Goal: Task Accomplishment & Management: Complete application form

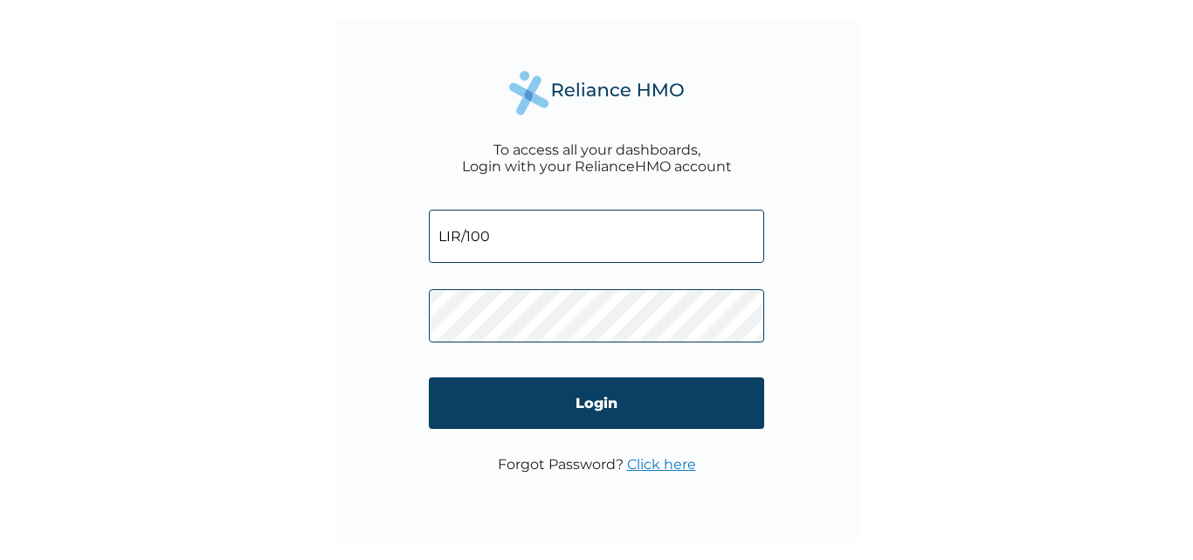
click at [0, 447] on div "To access all your dashboards, Login with your RelianceHMO account LIR/100 Logi…" at bounding box center [596, 280] width 1193 height 560
click at [520, 222] on input "LIR/100" at bounding box center [596, 236] width 335 height 53
type input "LIR/10045/A"
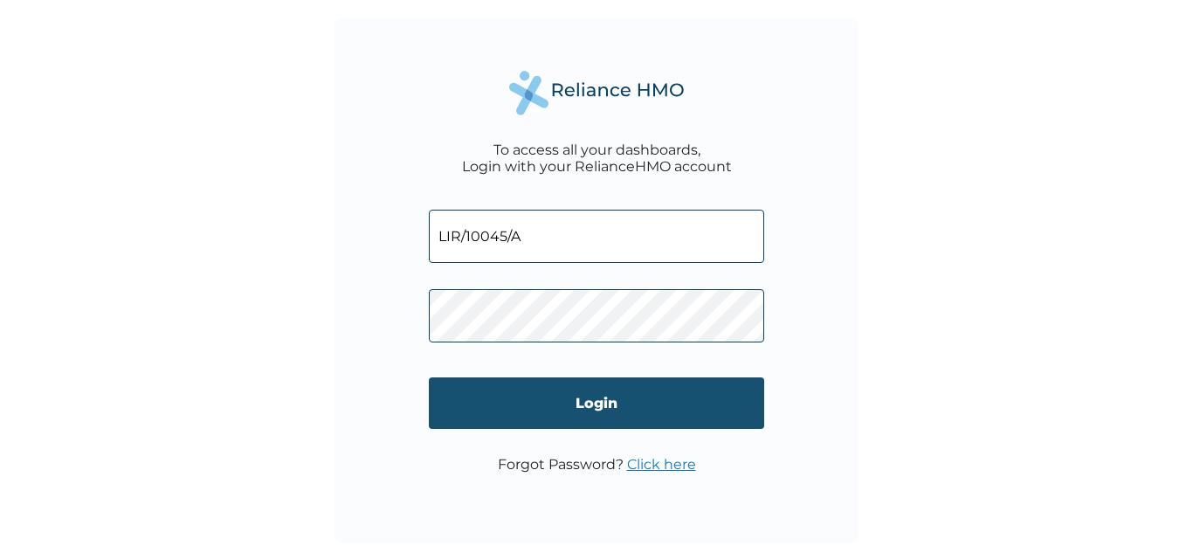
click at [541, 415] on input "Login" at bounding box center [596, 403] width 335 height 52
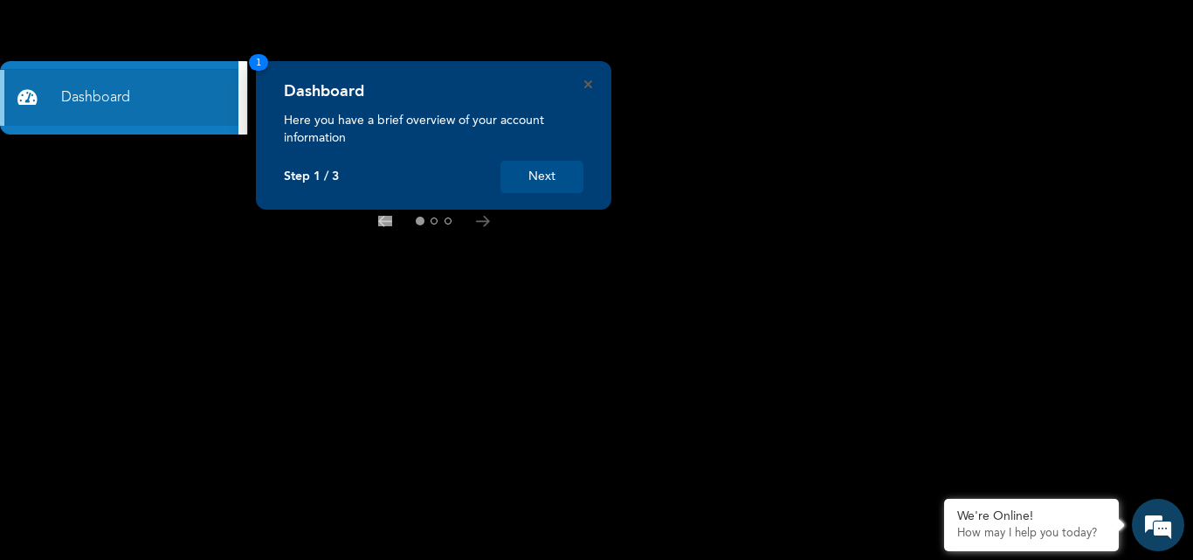
click at [562, 184] on button "Next" at bounding box center [541, 177] width 83 height 32
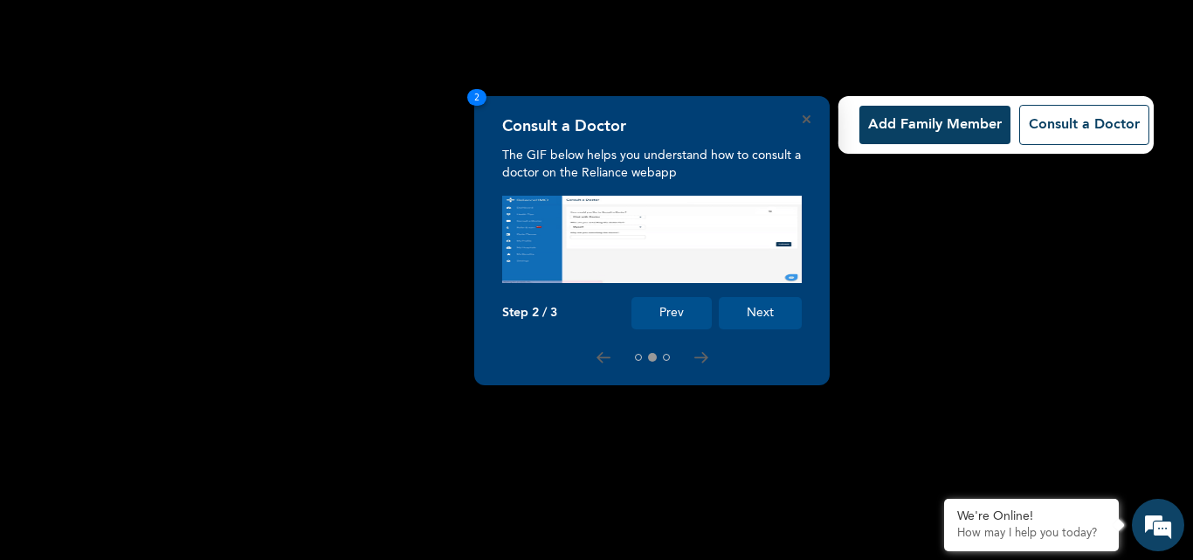
click at [789, 322] on button "Next" at bounding box center [760, 313] width 83 height 32
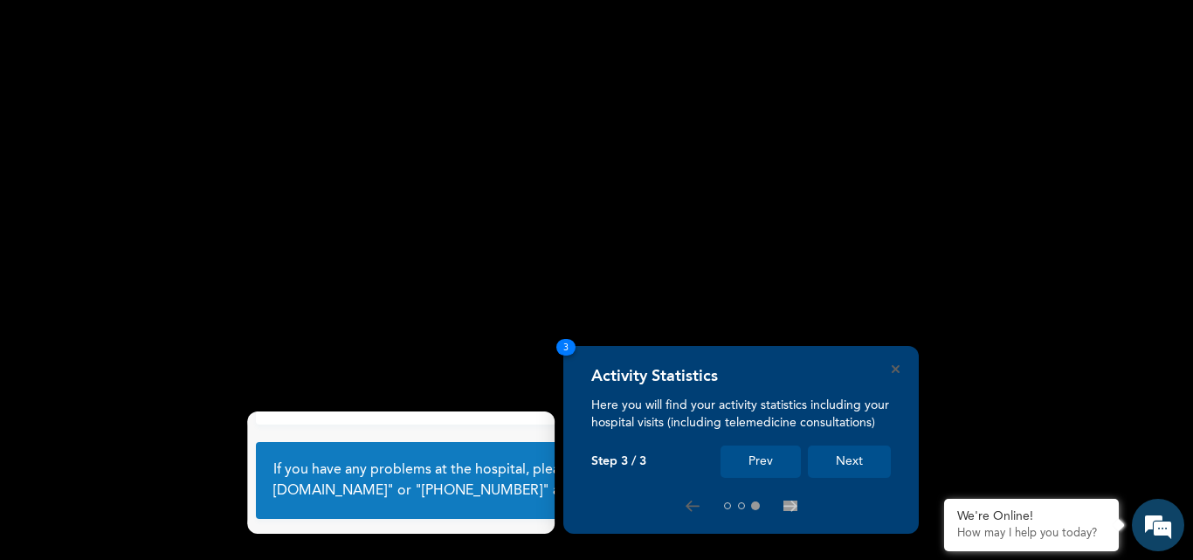
scroll to position [116, 0]
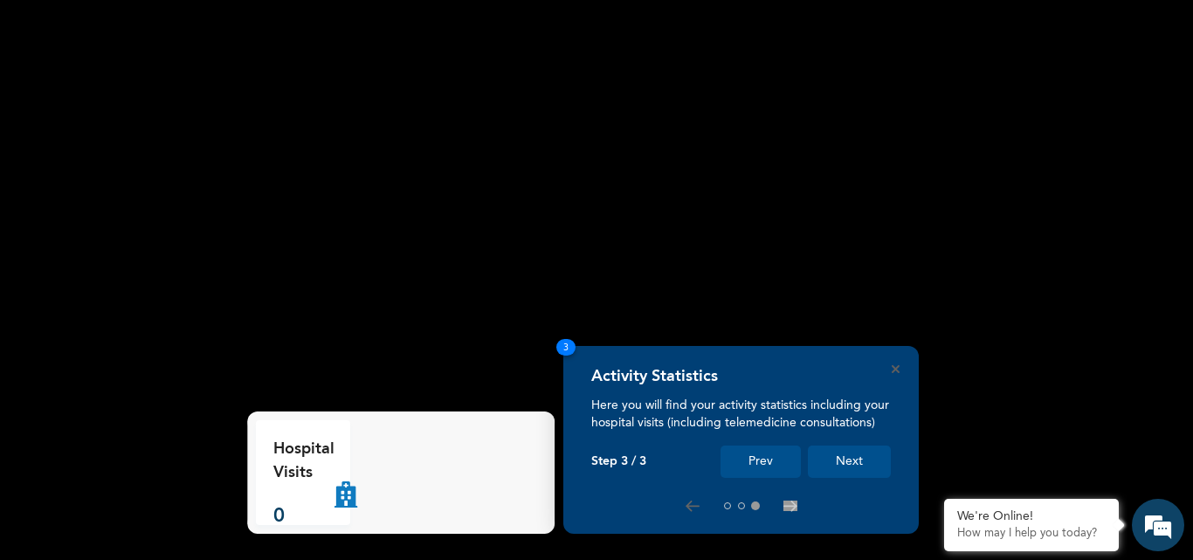
click at [789, 323] on rect at bounding box center [596, 280] width 1193 height 560
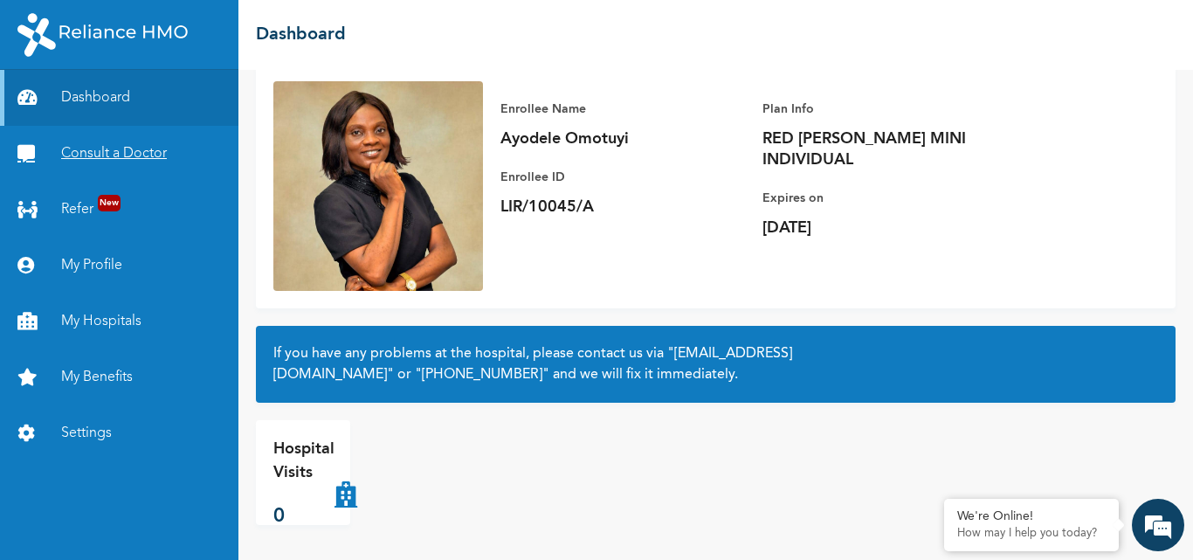
click at [134, 155] on link "Consult a Doctor" at bounding box center [119, 154] width 238 height 56
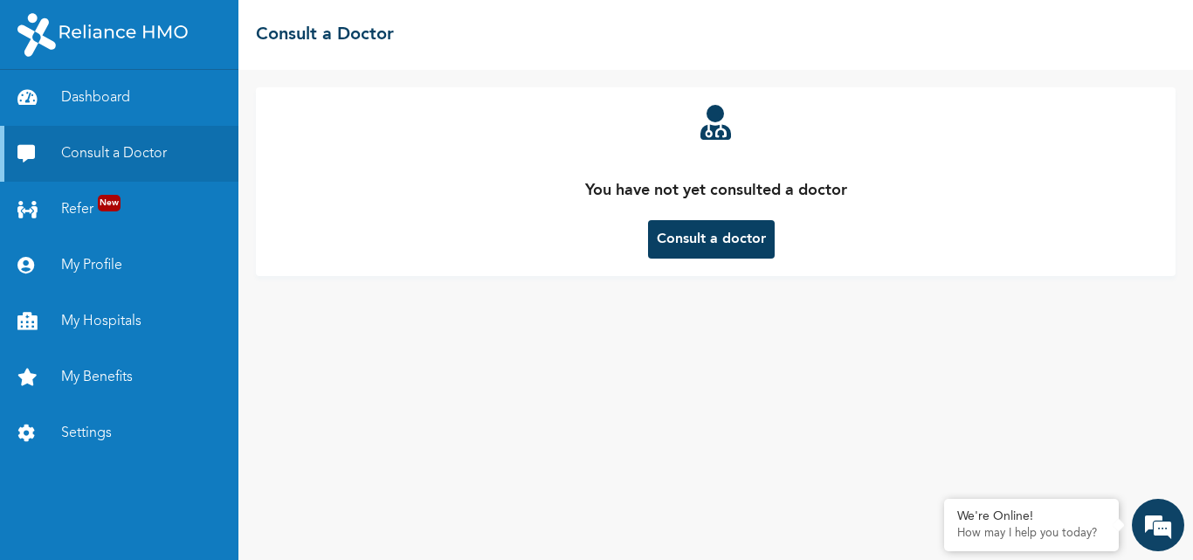
click at [686, 240] on button "Consult a doctor" at bounding box center [711, 239] width 127 height 38
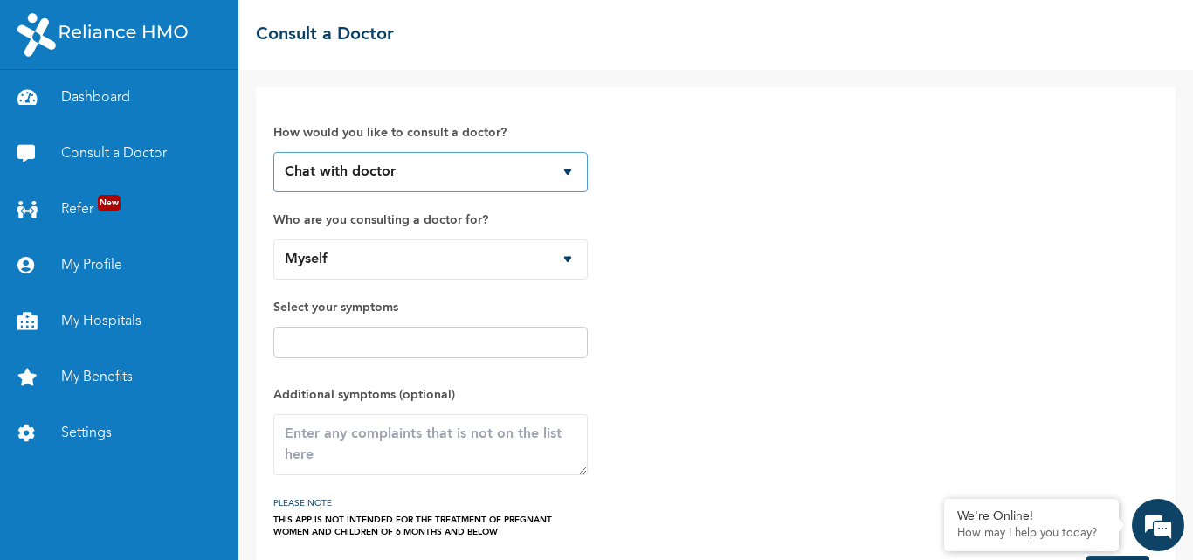
click at [563, 176] on select "Chat with doctor Phone Call" at bounding box center [430, 172] width 314 height 40
click at [273, 152] on select "Chat with doctor Phone Call" at bounding box center [430, 172] width 314 height 40
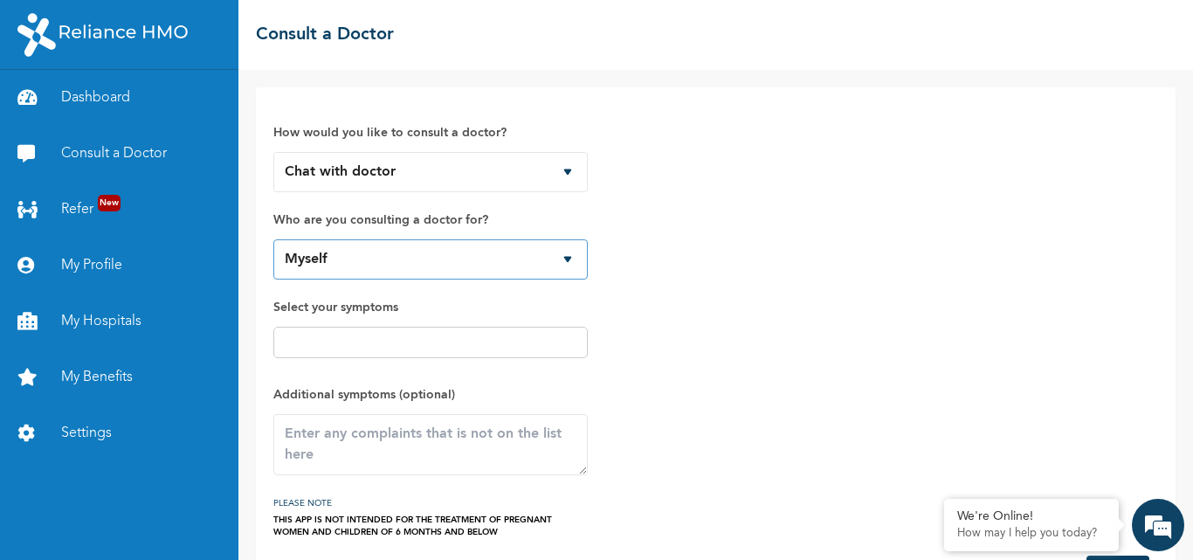
click at [522, 245] on select "Myself Mirabel Alabi" at bounding box center [430, 259] width 314 height 40
click at [444, 274] on select "Myself Mirabel Alabi" at bounding box center [430, 259] width 314 height 40
click at [444, 307] on label "Select your symptoms" at bounding box center [430, 307] width 314 height 21
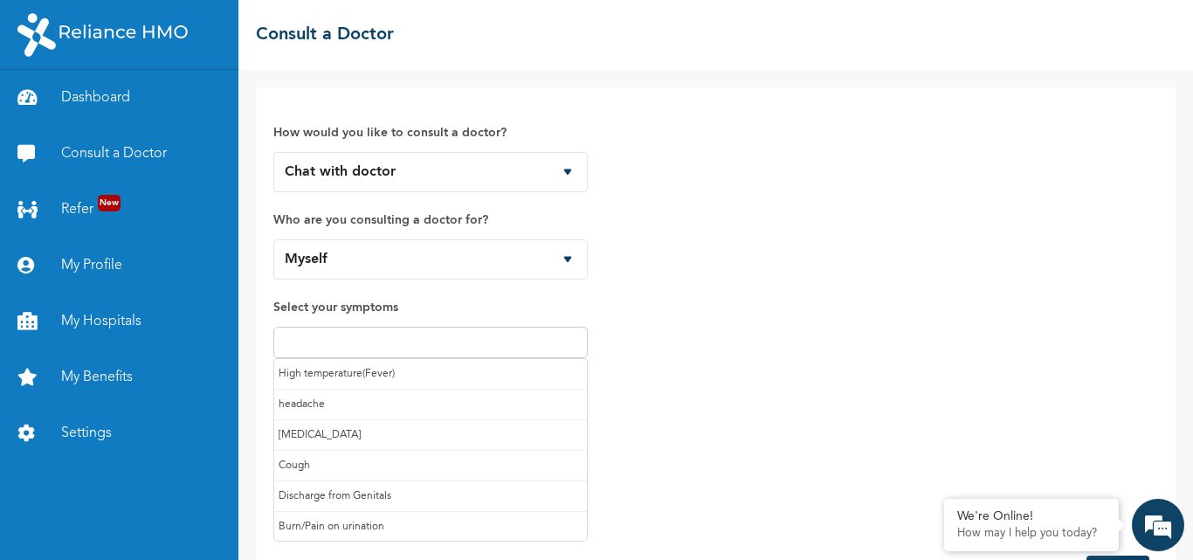
click at [434, 334] on input "text" at bounding box center [431, 342] width 304 height 21
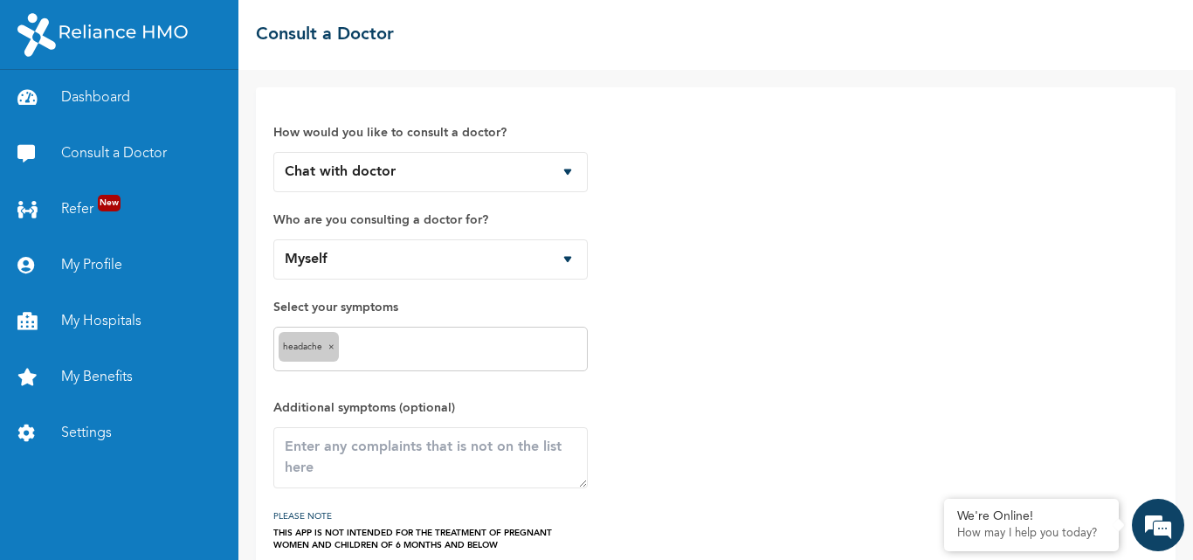
click at [374, 356] on input "text" at bounding box center [462, 349] width 239 height 21
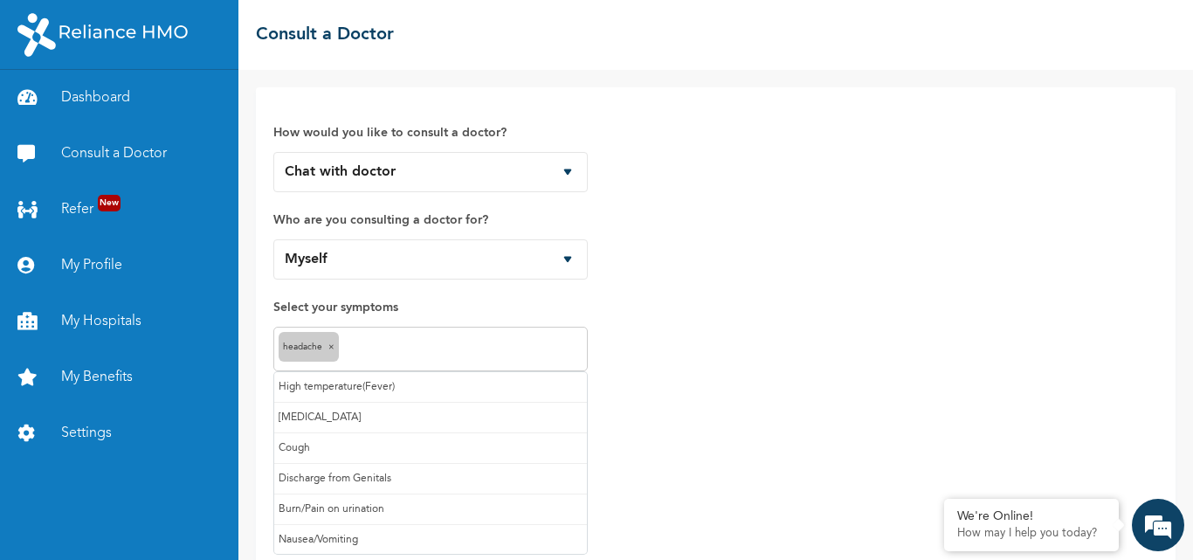
scroll to position [87, 0]
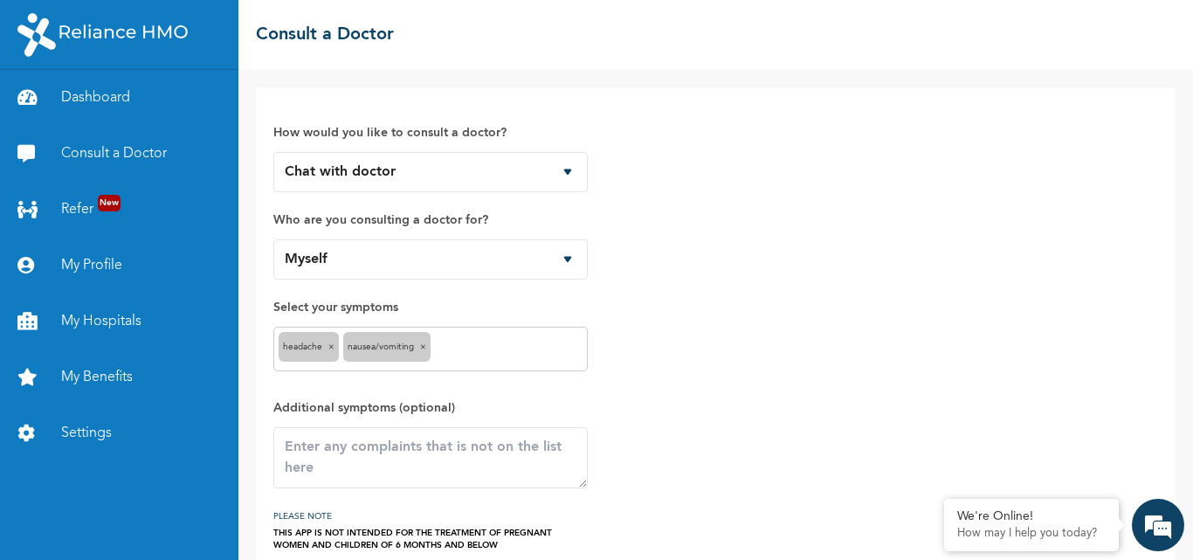
click at [451, 352] on input "text" at bounding box center [509, 349] width 148 height 21
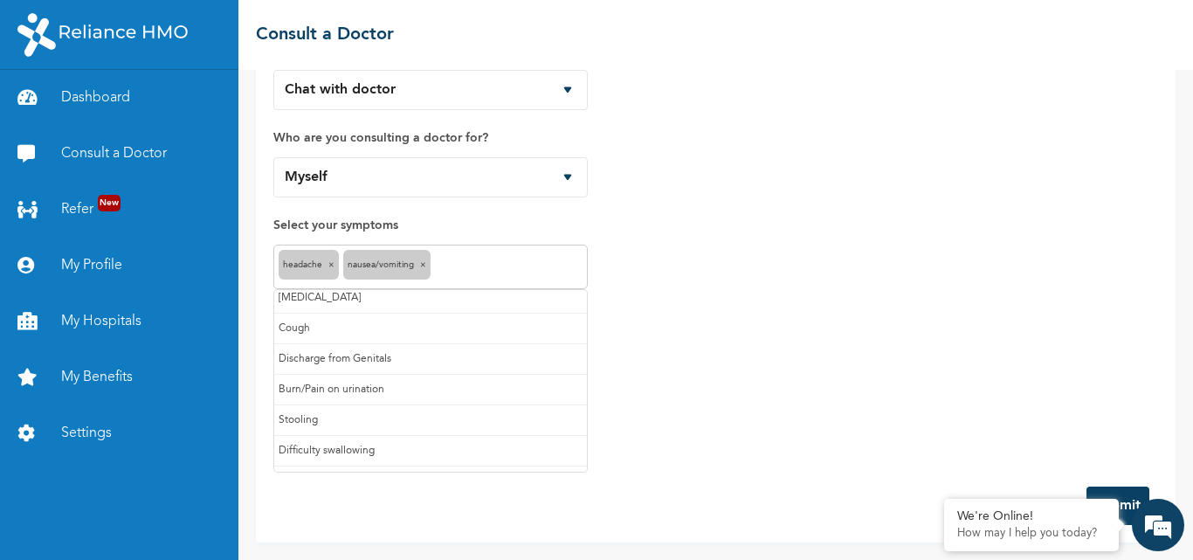
scroll to position [24, 0]
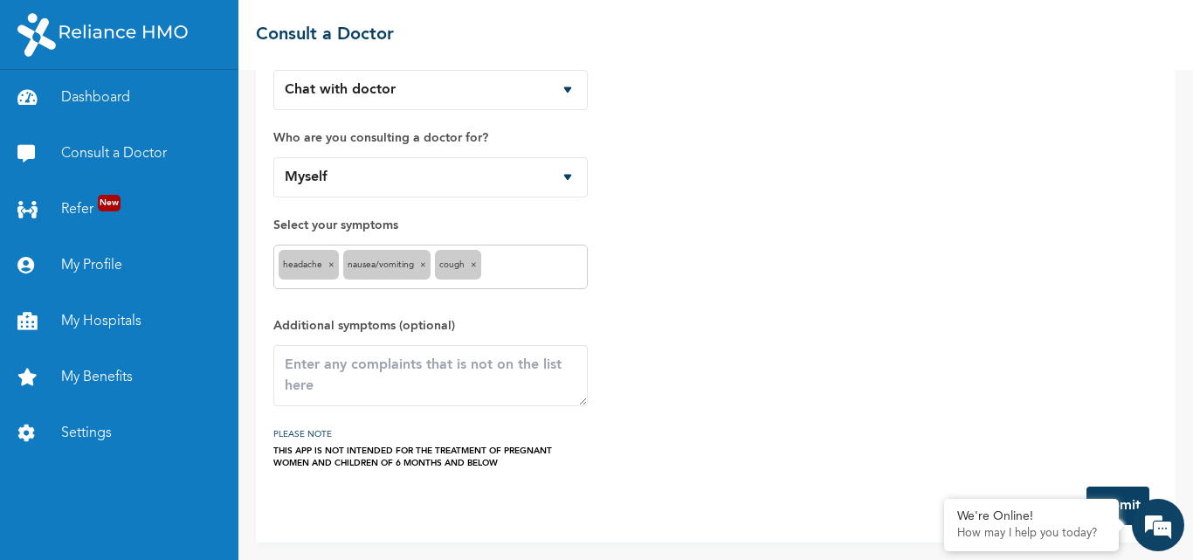
click at [511, 271] on input "text" at bounding box center [534, 267] width 97 height 21
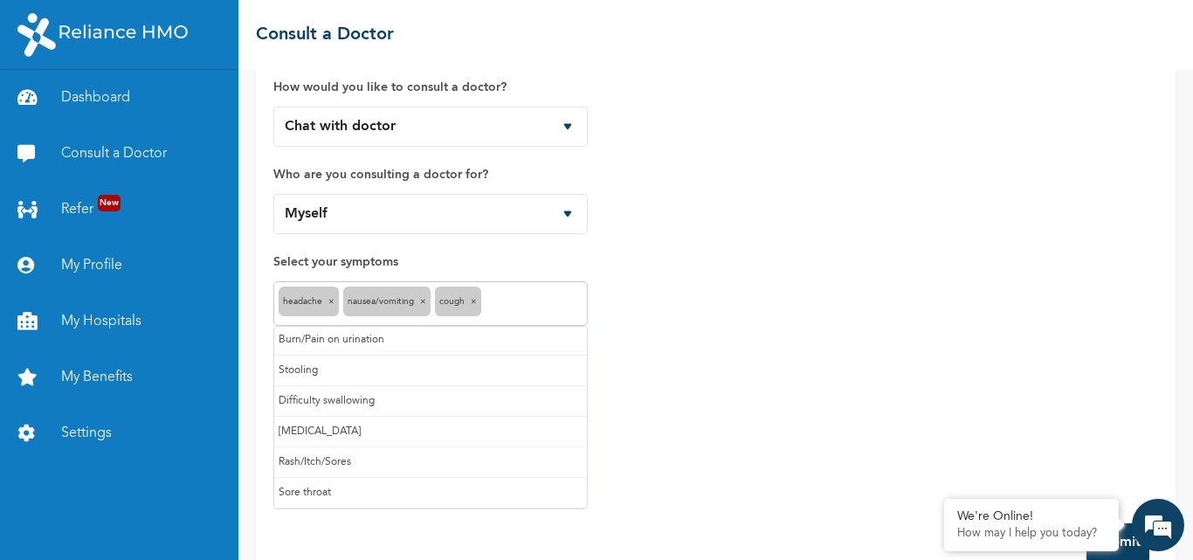
scroll to position [82, 0]
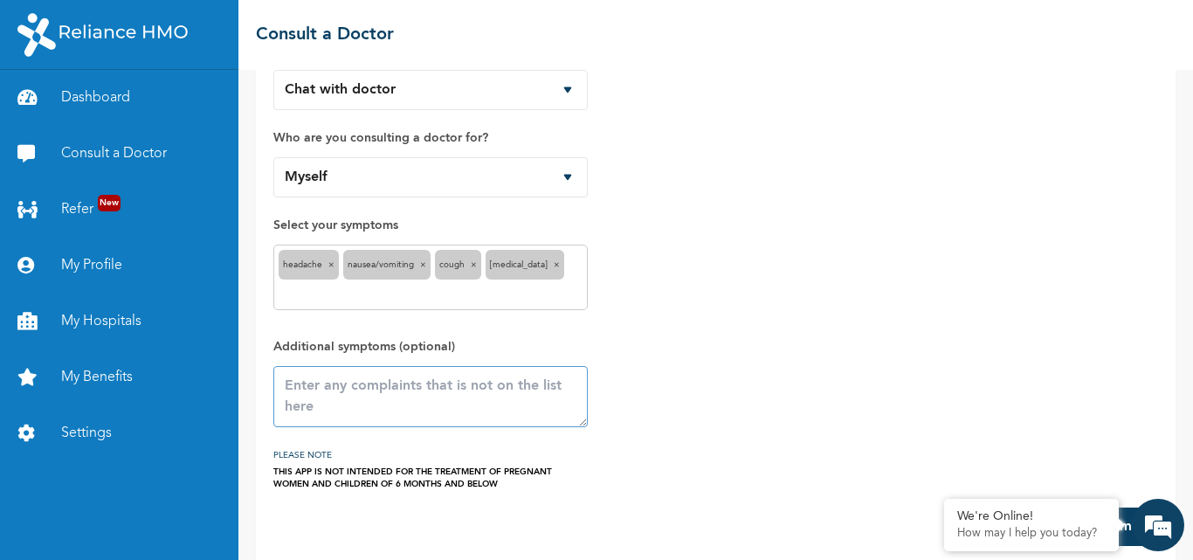
click at [326, 400] on textarea at bounding box center [430, 396] width 314 height 61
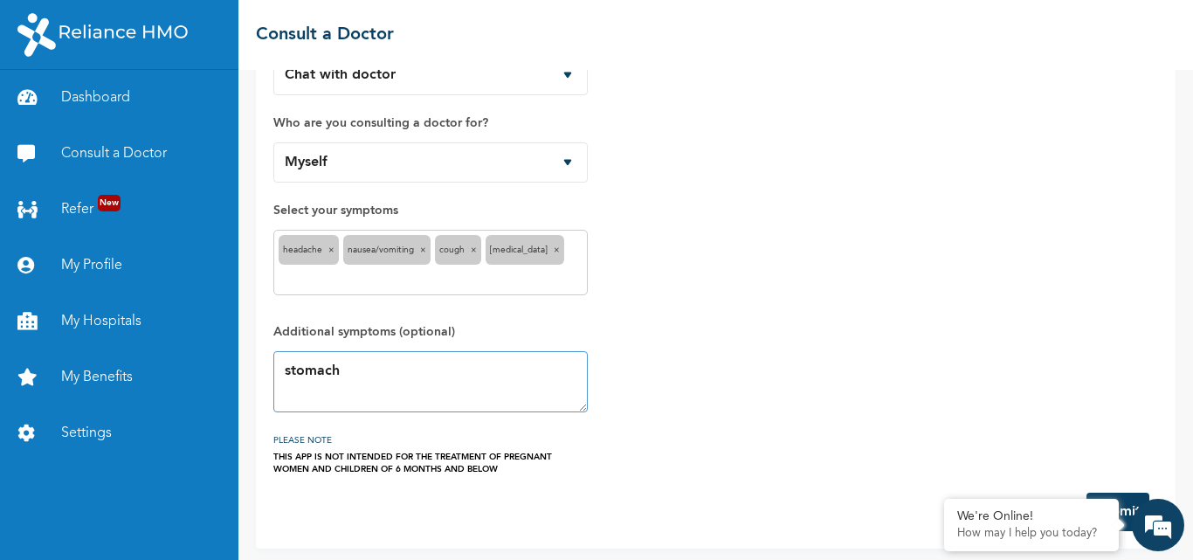
scroll to position [103, 0]
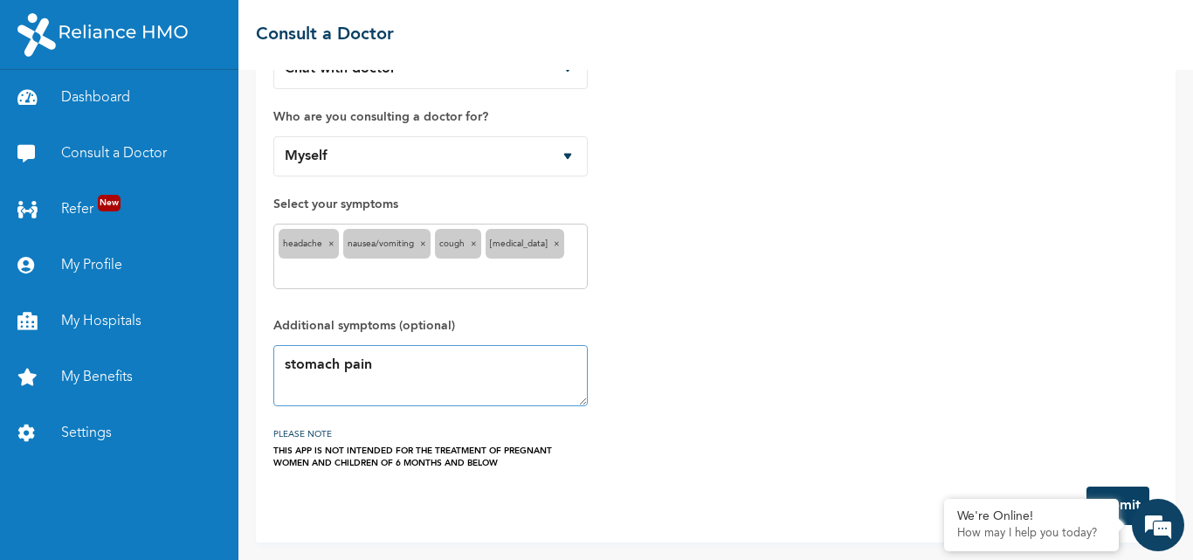
type textarea "stomach pain"
click at [1095, 495] on button "Submit" at bounding box center [1117, 505] width 63 height 38
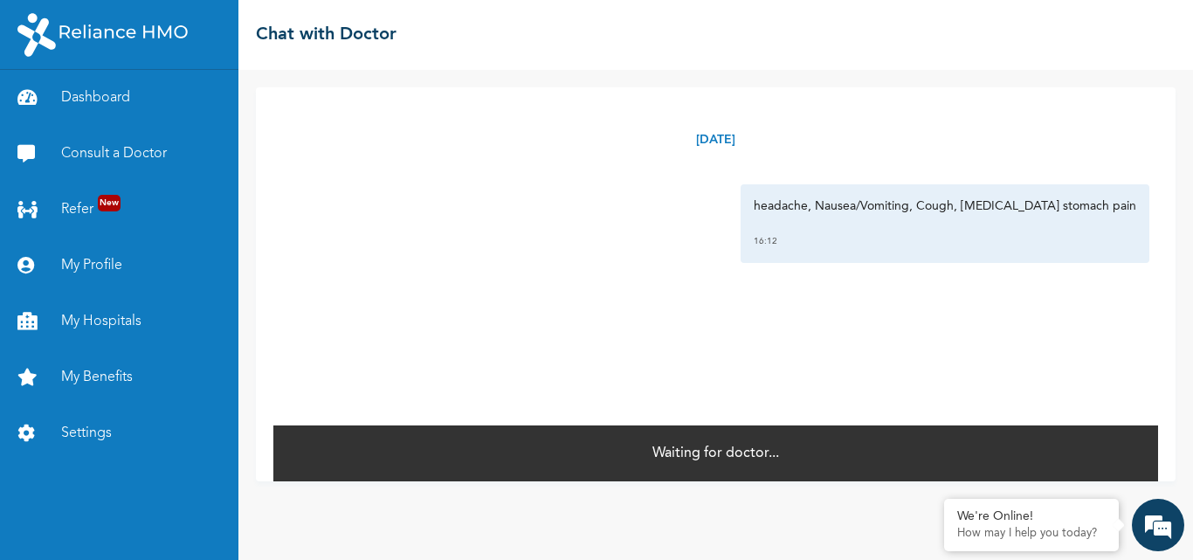
click at [709, 457] on p "Waiting for doctor..." at bounding box center [715, 453] width 127 height 21
click at [694, 447] on p "Waiting for doctor..." at bounding box center [715, 453] width 127 height 21
click at [680, 453] on p "Waiting for doctor..." at bounding box center [715, 453] width 127 height 21
click at [679, 455] on p "Waiting for doctor..." at bounding box center [715, 453] width 127 height 21
click at [142, 107] on link "Dashboard" at bounding box center [119, 98] width 238 height 56
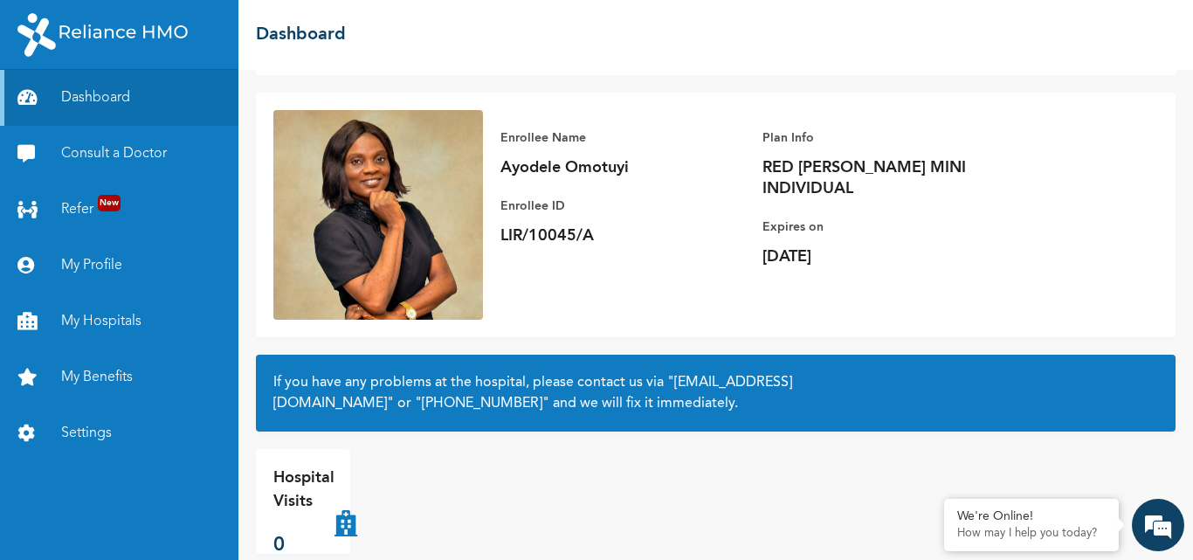
scroll to position [116, 0]
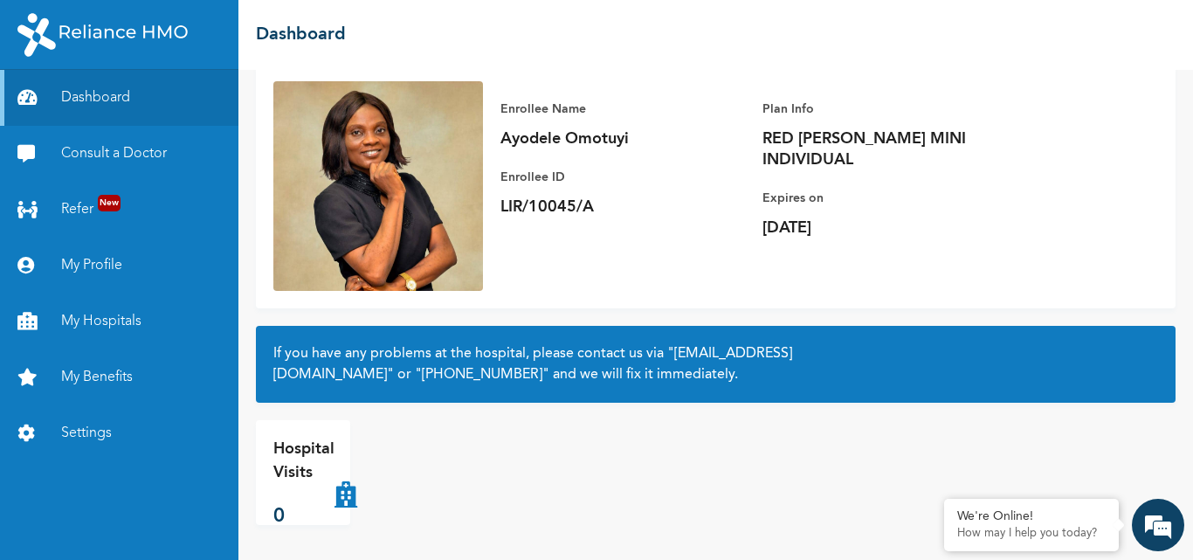
click at [306, 473] on p "Hospital Visits" at bounding box center [303, 461] width 61 height 47
click at [1141, 526] on em at bounding box center [1157, 524] width 47 height 47
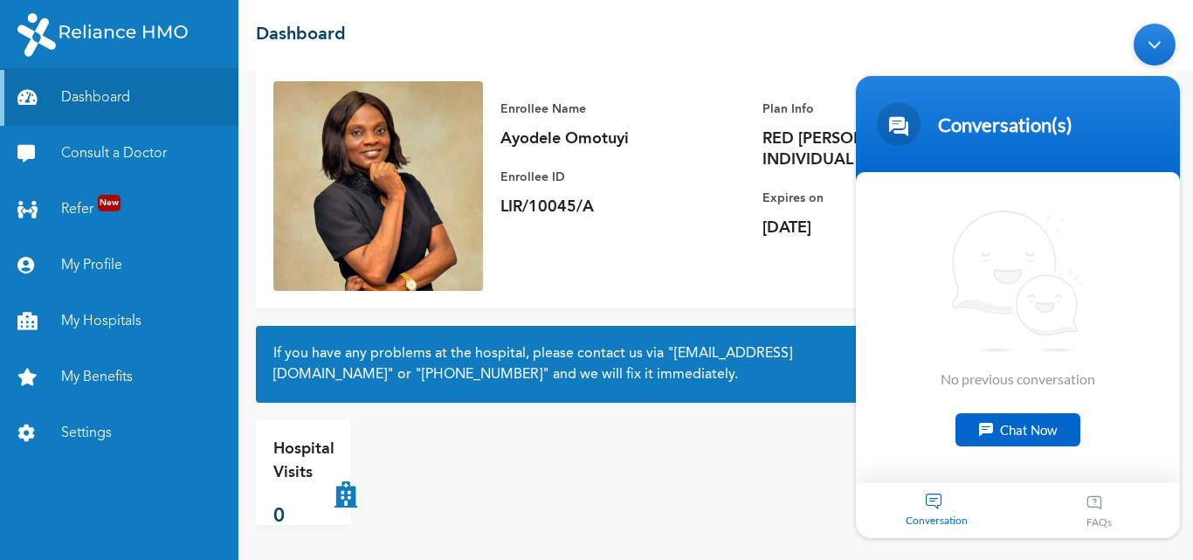
click at [688, 231] on div "Enrollee Name Ayodele Omotuyi Enrollee ID LIR/10045/A Plan Info RED BERYL MINI …" at bounding box center [762, 168] width 559 height 175
click at [1005, 413] on div "Chat Now" at bounding box center [1017, 429] width 125 height 33
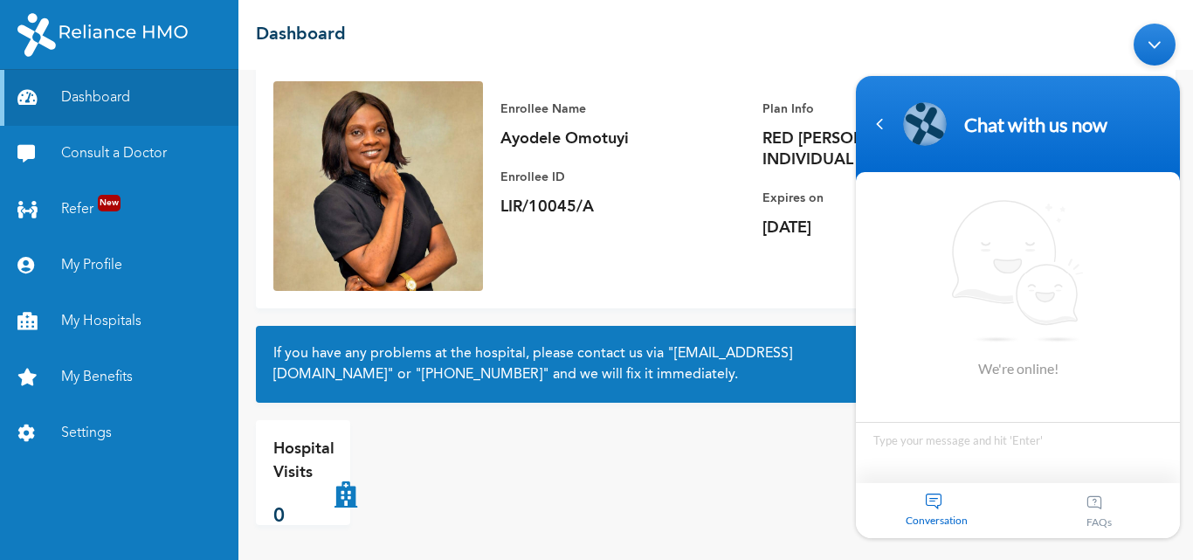
click at [1006, 422] on textarea "Type your message and hit 'Enter'" at bounding box center [1018, 452] width 324 height 61
click at [988, 449] on textarea "Type your message and hit 'Enter'" at bounding box center [1018, 452] width 324 height 61
type textarea "hello"
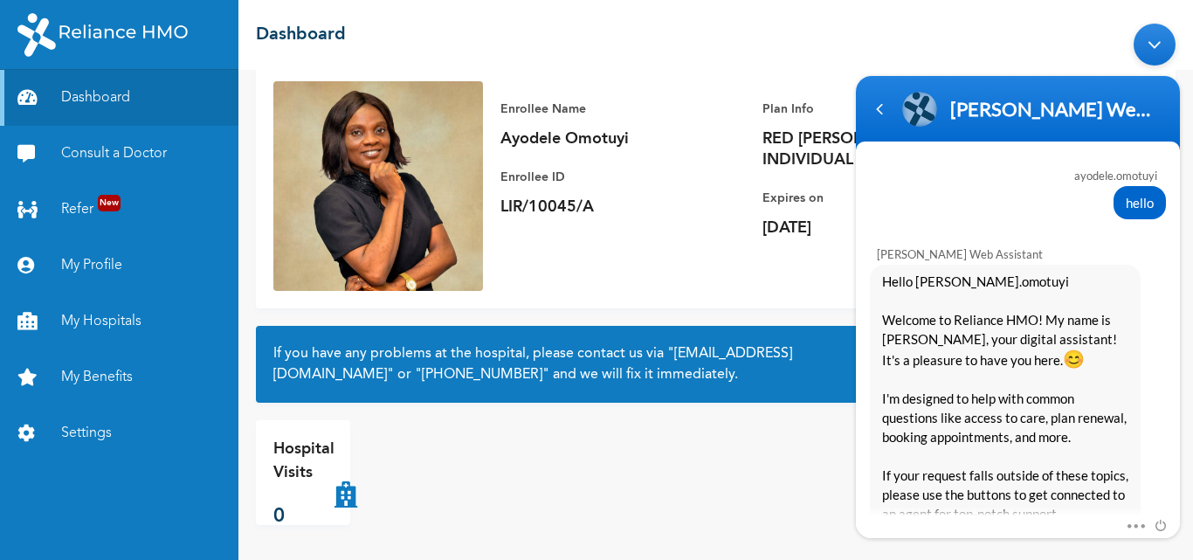
scroll to position [429, 0]
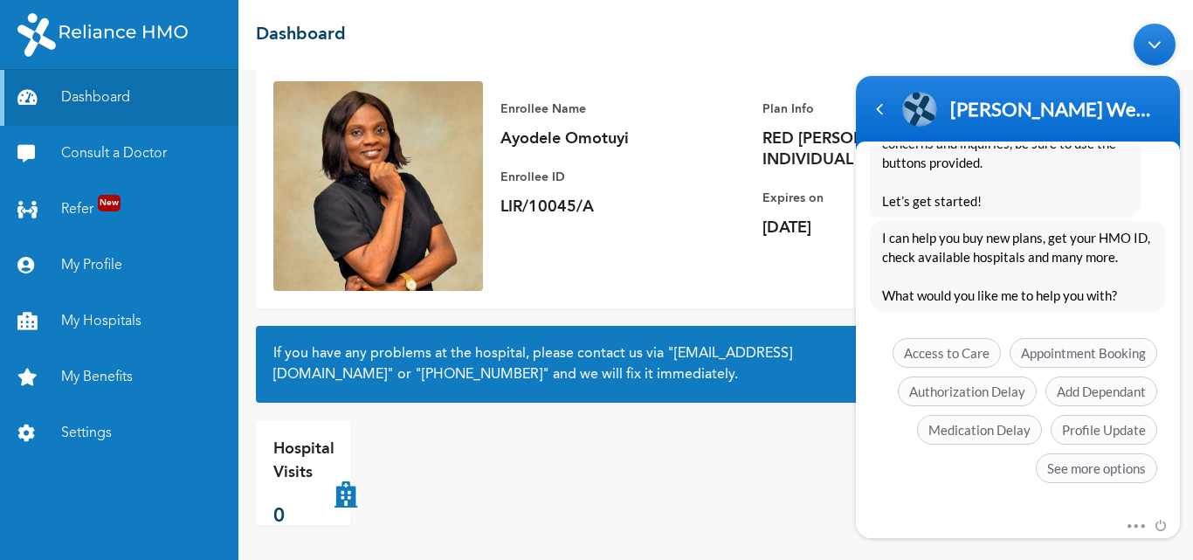
click at [949, 515] on div "Mute Send email" at bounding box center [1018, 526] width 324 height 23
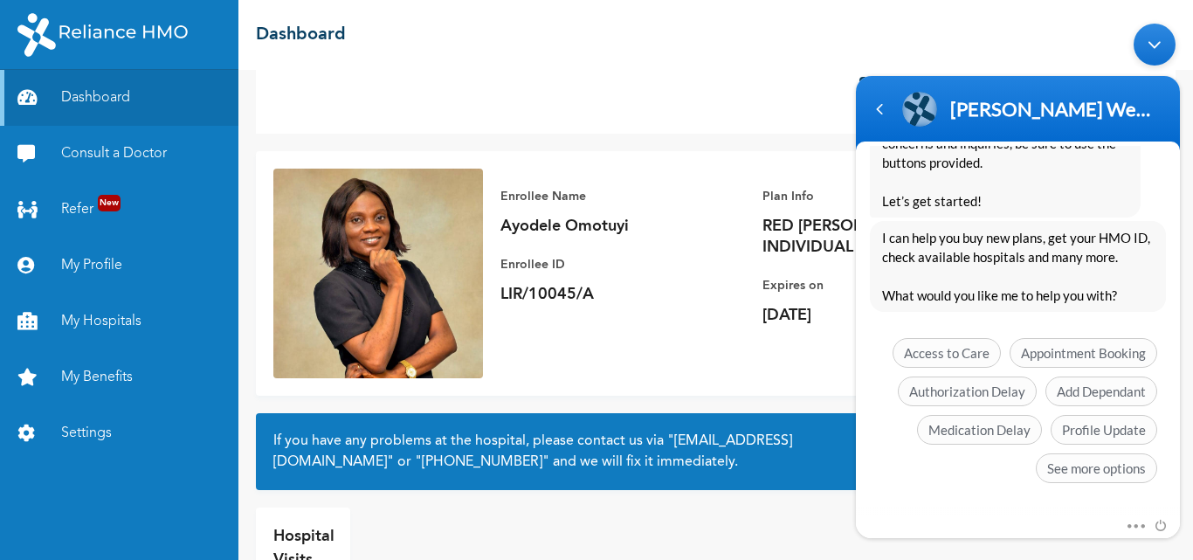
scroll to position [116, 0]
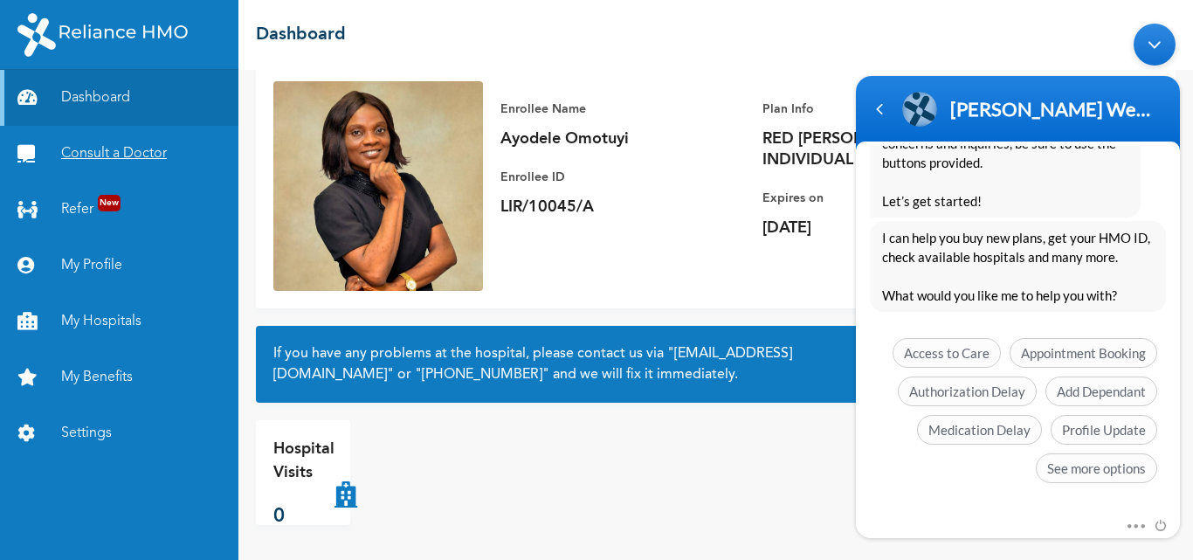
click at [111, 145] on link "Consult a Doctor" at bounding box center [119, 154] width 238 height 56
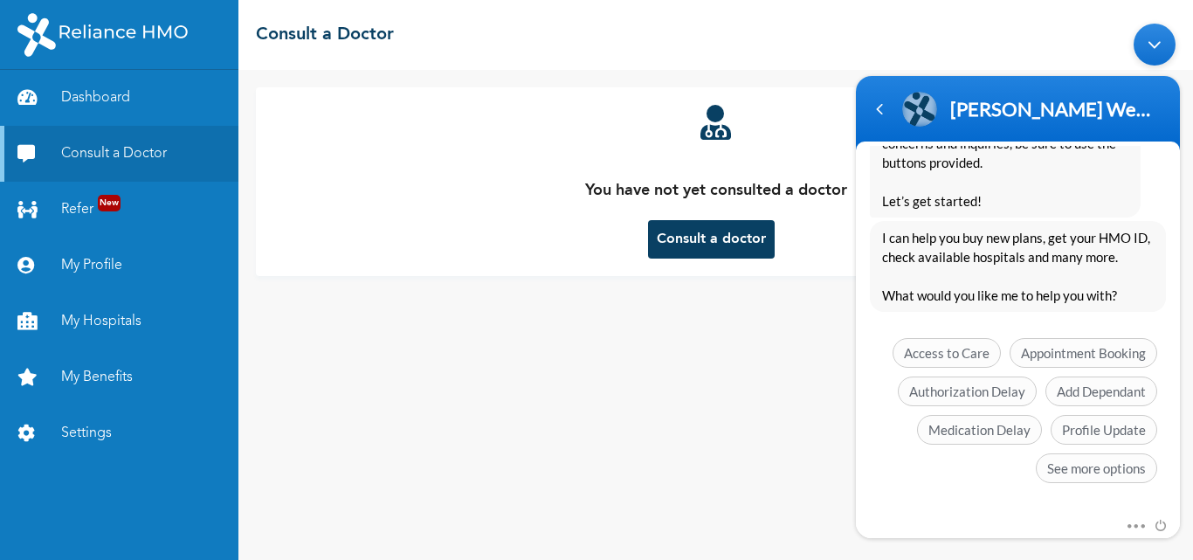
click at [726, 245] on button "Consult a doctor" at bounding box center [711, 239] width 127 height 38
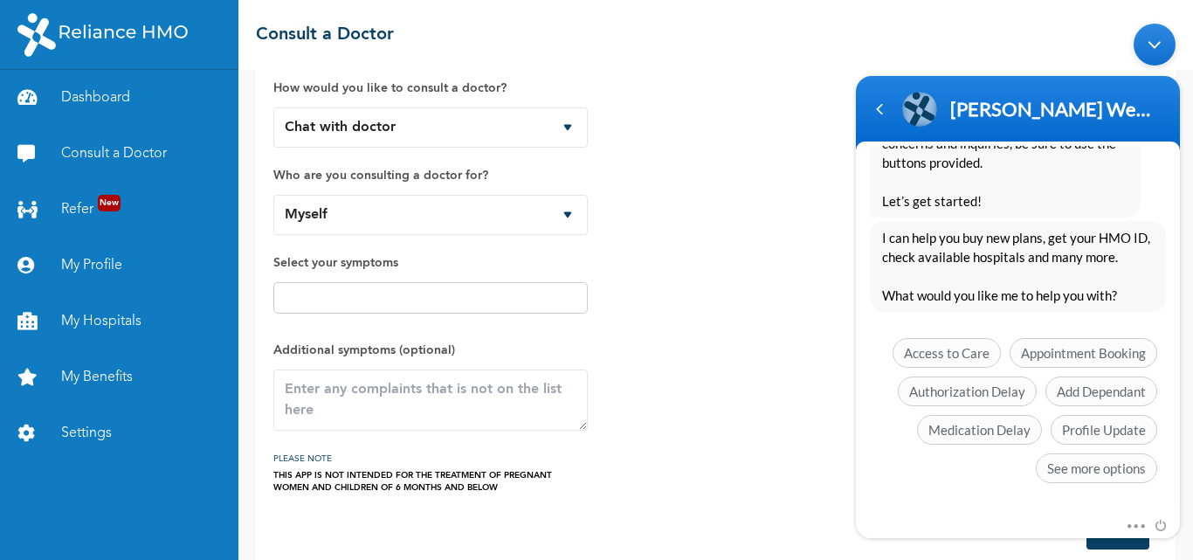
scroll to position [69, 0]
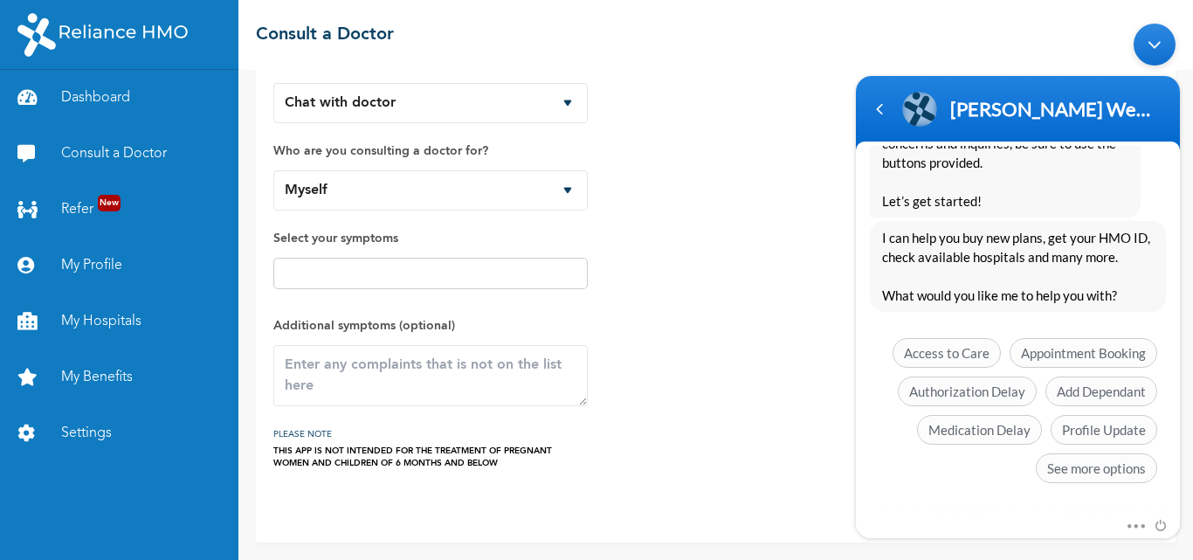
click at [1143, 38] on div "Minimize live chat window" at bounding box center [1155, 45] width 42 height 42
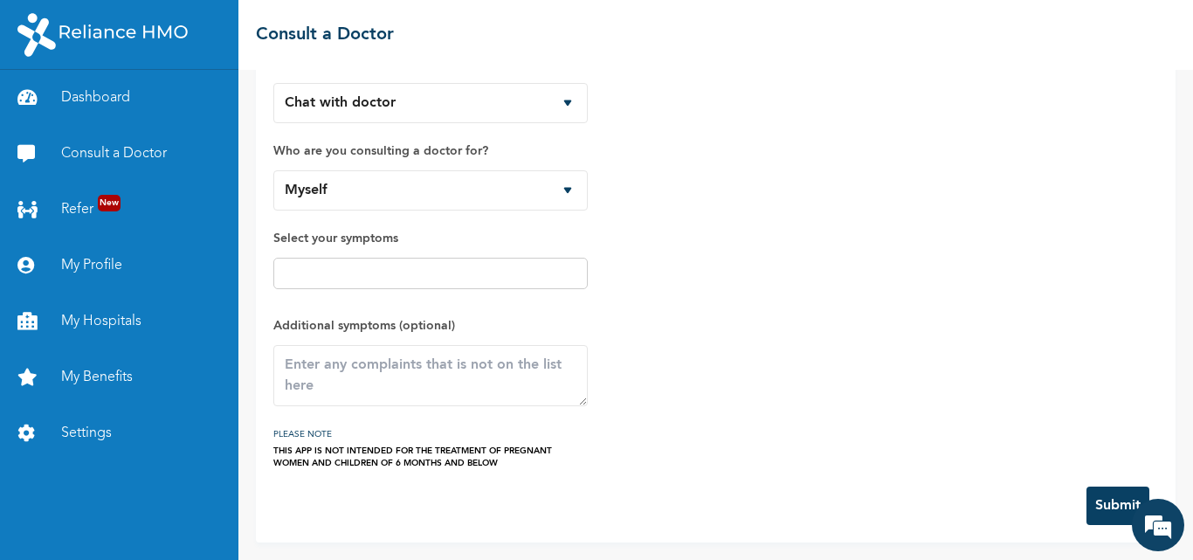
click at [1096, 496] on button "Submit" at bounding box center [1117, 505] width 63 height 38
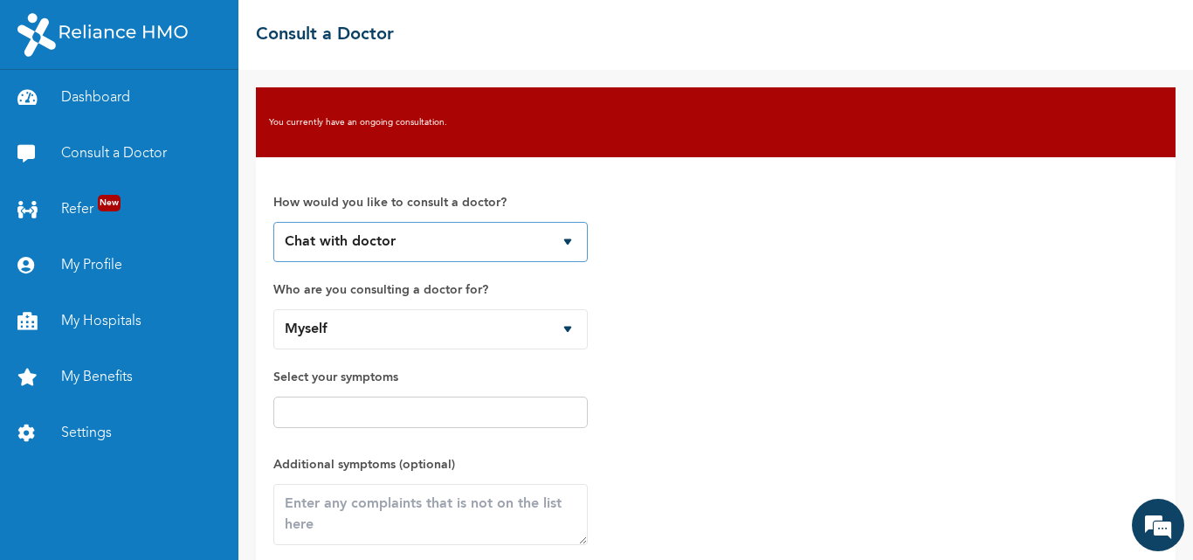
click at [557, 242] on select "Chat with doctor Phone Call" at bounding box center [430, 242] width 314 height 40
click at [273, 222] on select "Chat with doctor Phone Call" at bounding box center [430, 242] width 314 height 40
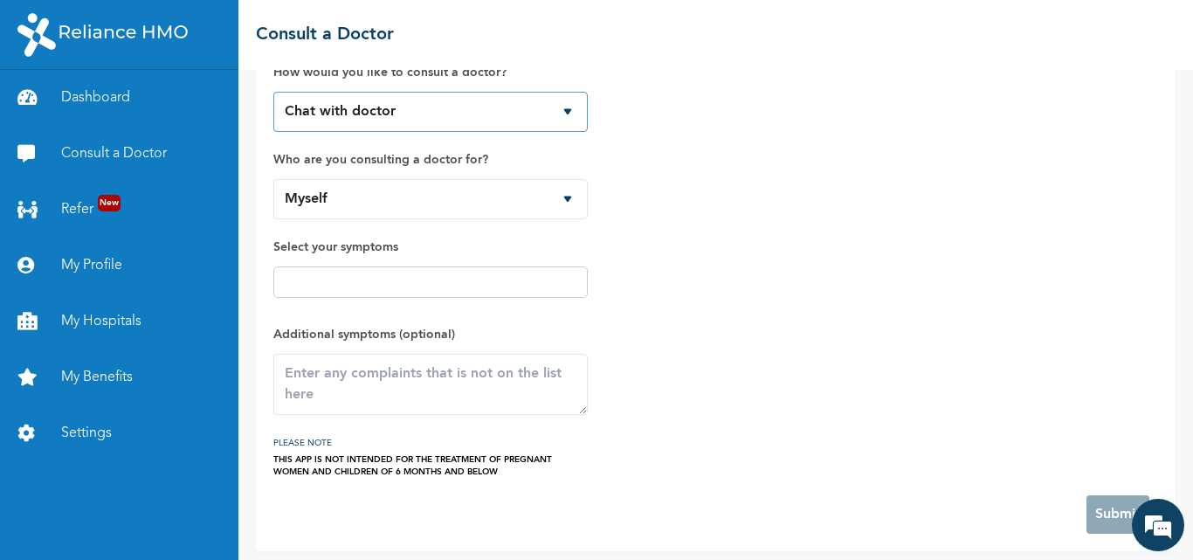
scroll to position [139, 0]
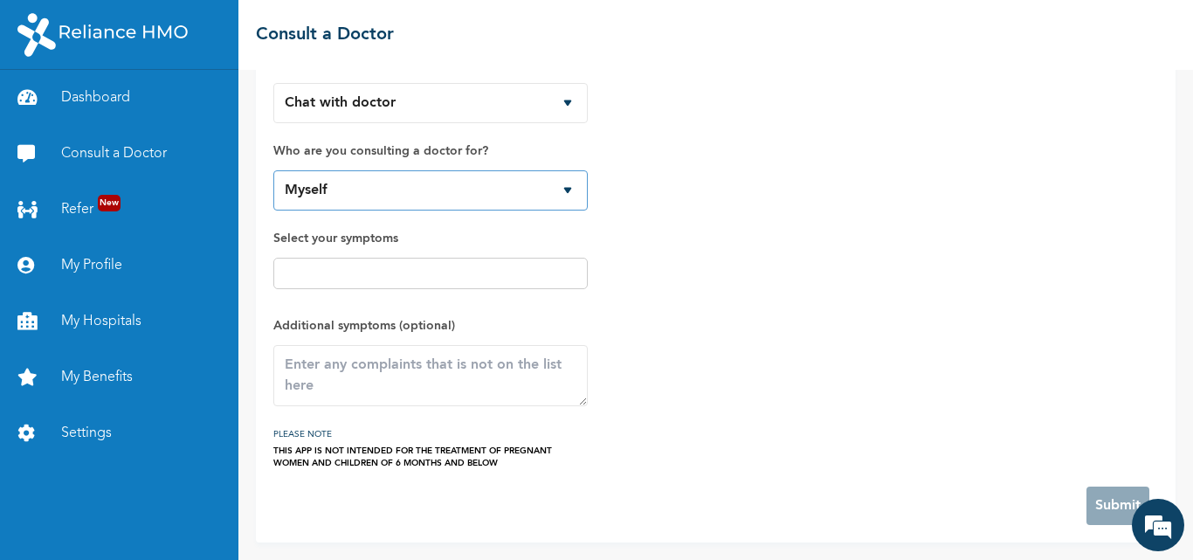
click at [566, 179] on select "Myself Mirabel Alabi" at bounding box center [430, 190] width 314 height 40
click at [273, 170] on select "Myself Mirabel Alabi" at bounding box center [430, 190] width 314 height 40
click at [534, 243] on label "Select your symptoms" at bounding box center [430, 238] width 314 height 21
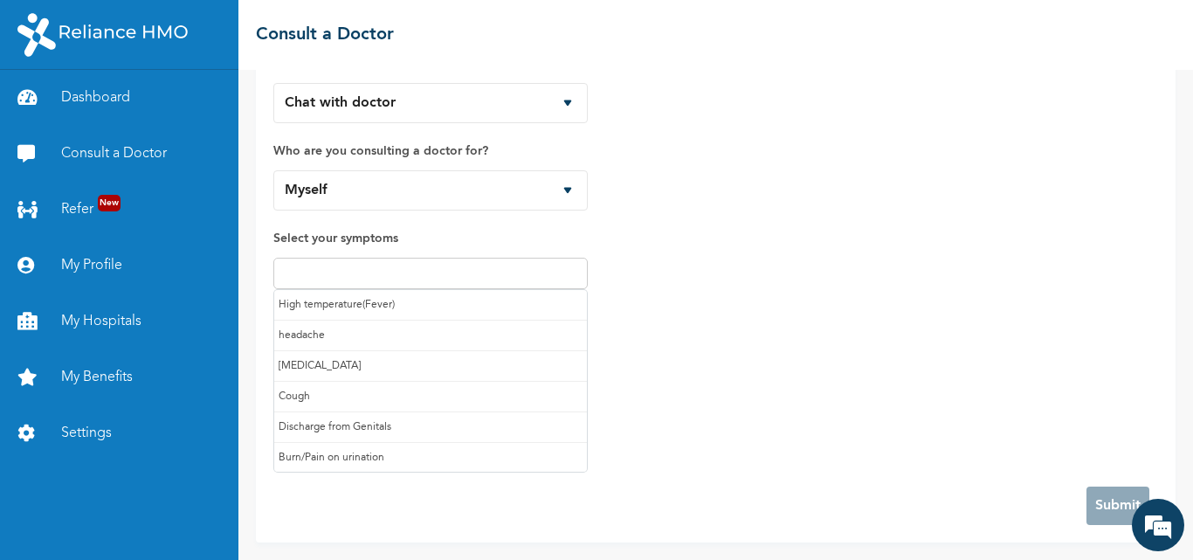
click at [510, 264] on input "text" at bounding box center [431, 273] width 304 height 21
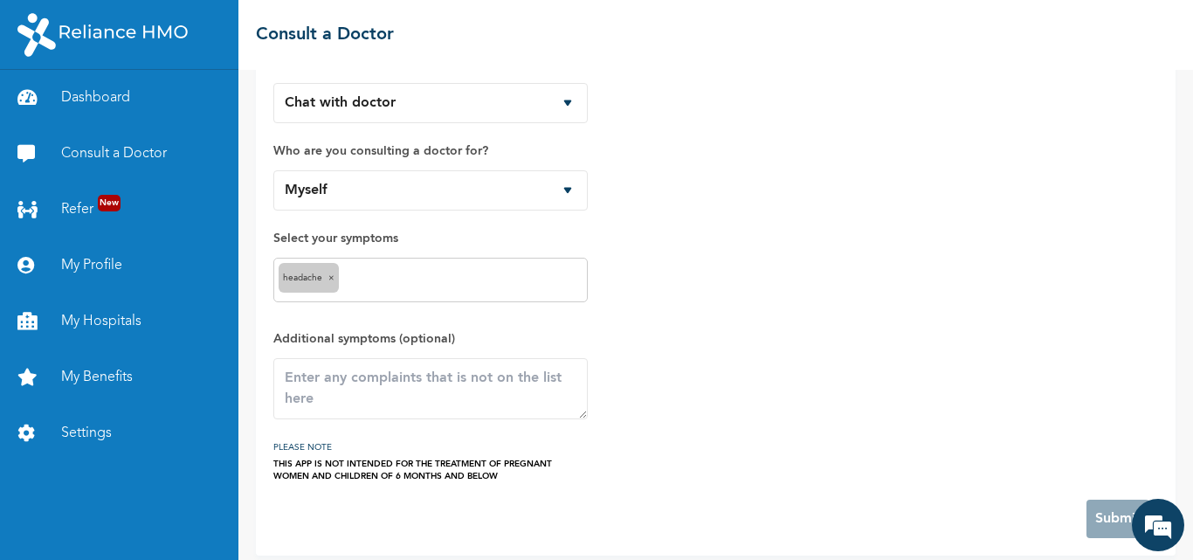
click at [427, 292] on div "headache ×" at bounding box center [430, 280] width 314 height 45
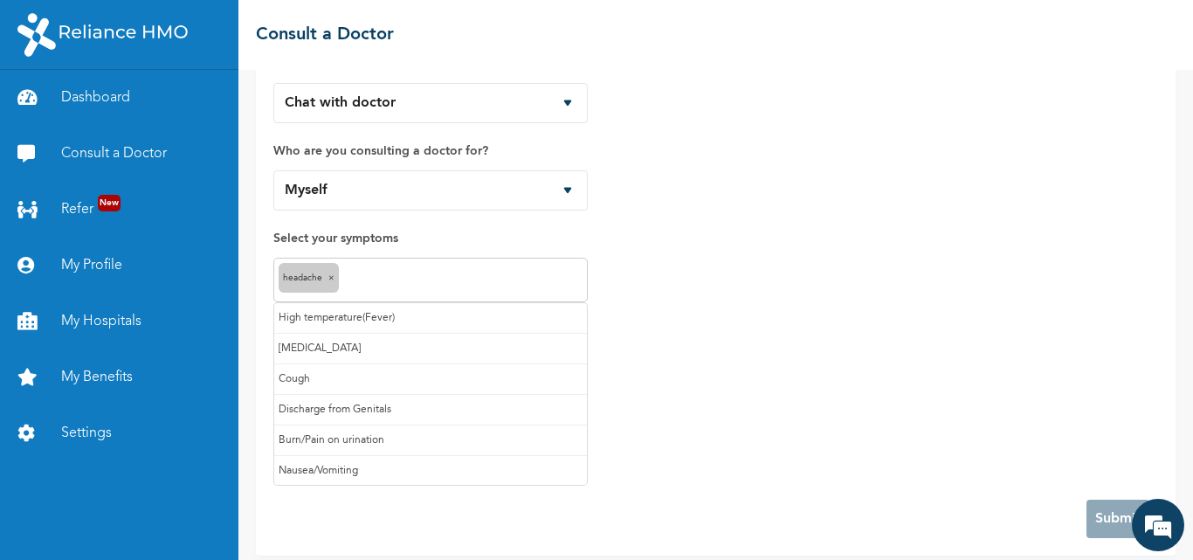
click at [467, 282] on input "text" at bounding box center [462, 280] width 239 height 21
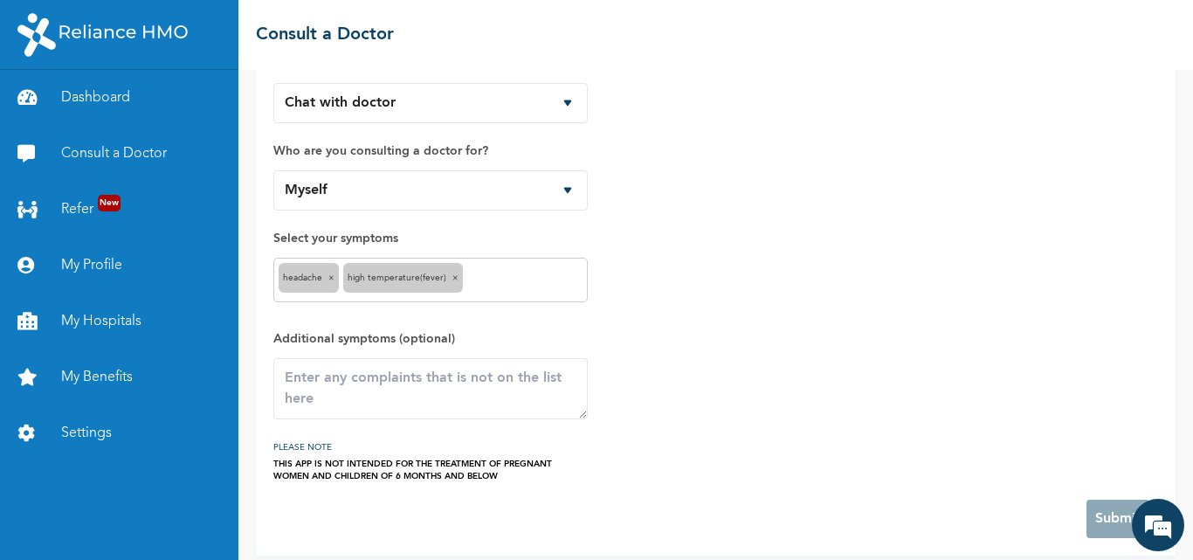
click at [502, 277] on input "text" at bounding box center [524, 280] width 115 height 21
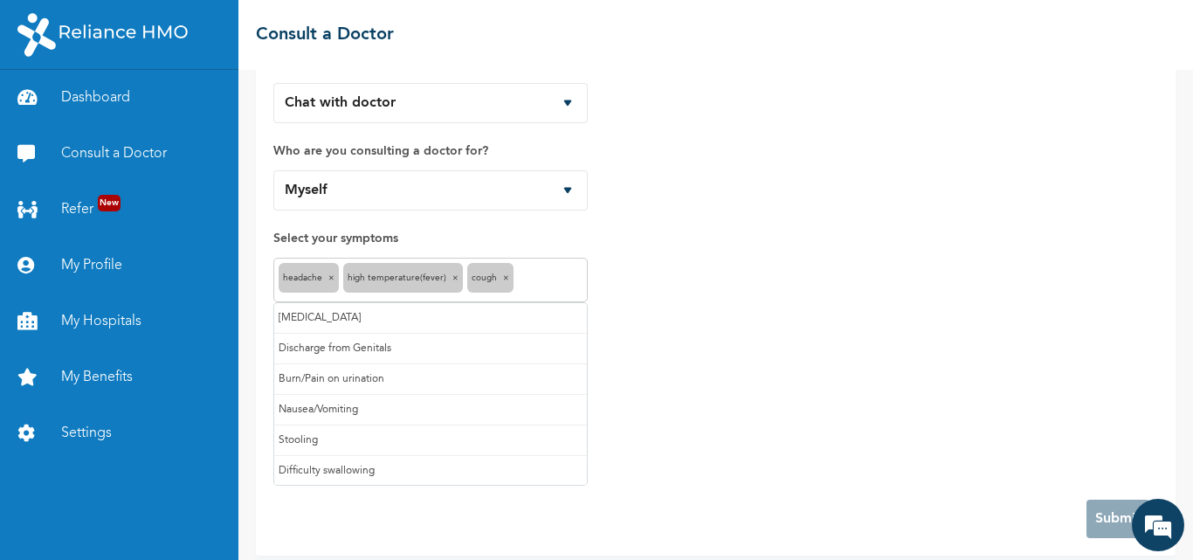
click at [555, 271] on input "text" at bounding box center [550, 280] width 65 height 21
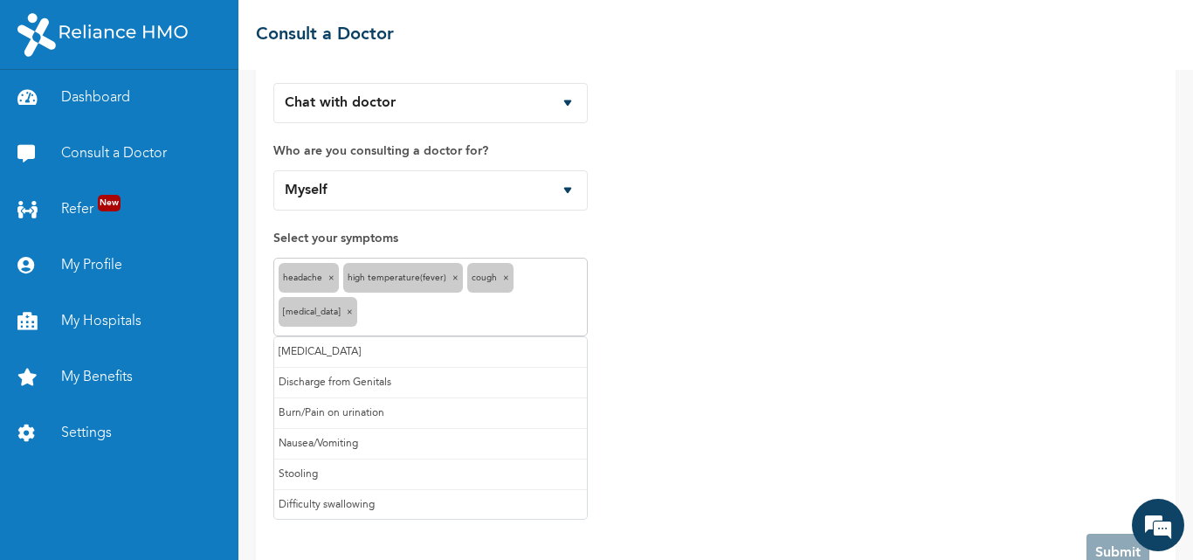
click at [473, 319] on input "text" at bounding box center [472, 314] width 221 height 21
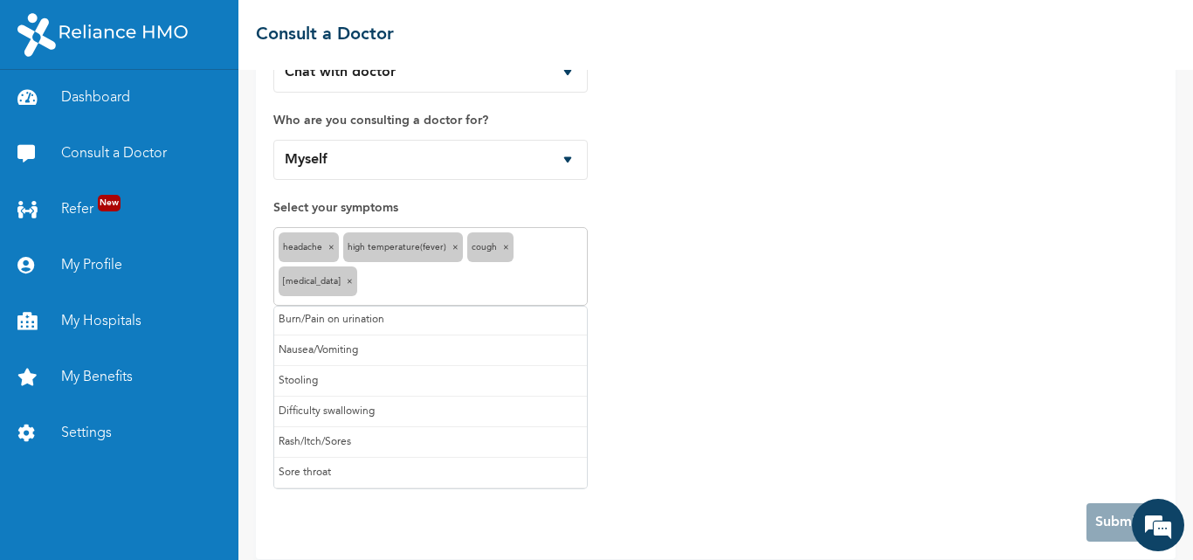
scroll to position [186, 0]
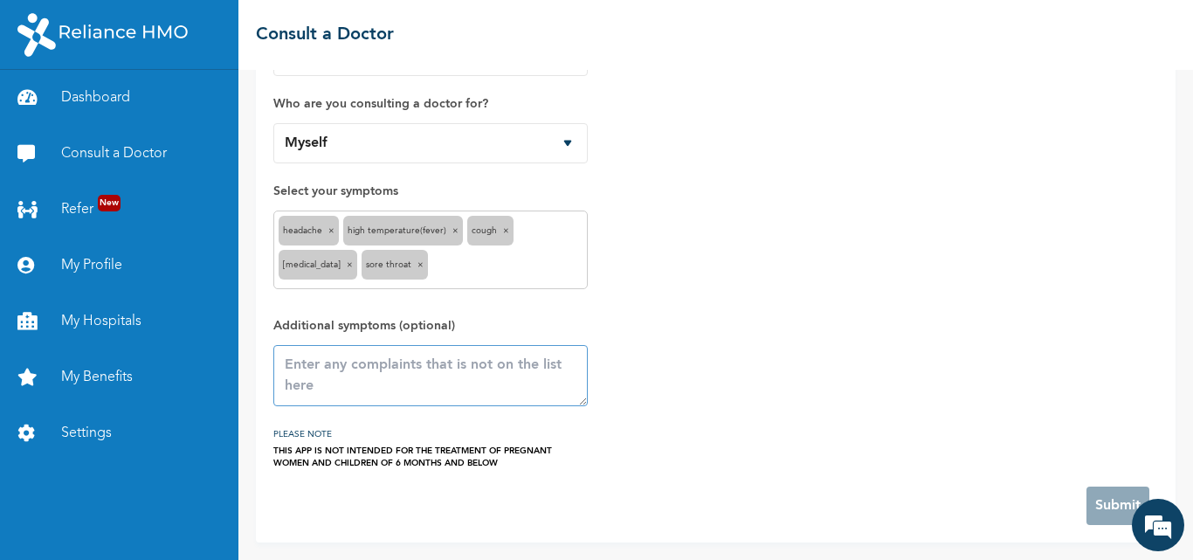
click at [416, 387] on textarea at bounding box center [430, 375] width 314 height 61
type textarea "stomach pain"
click at [726, 396] on div "How would you like to consult a doctor? Chat with doctor Phone Call Who are you…" at bounding box center [715, 229] width 885 height 480
click at [267, 449] on div "How would you like to consult a doctor? Chat with doctor Phone Call Who are you…" at bounding box center [716, 256] width 920 height 571
click at [265, 461] on div "How would you like to consult a doctor? Chat with doctor Phone Call Who are you…" at bounding box center [716, 256] width 920 height 571
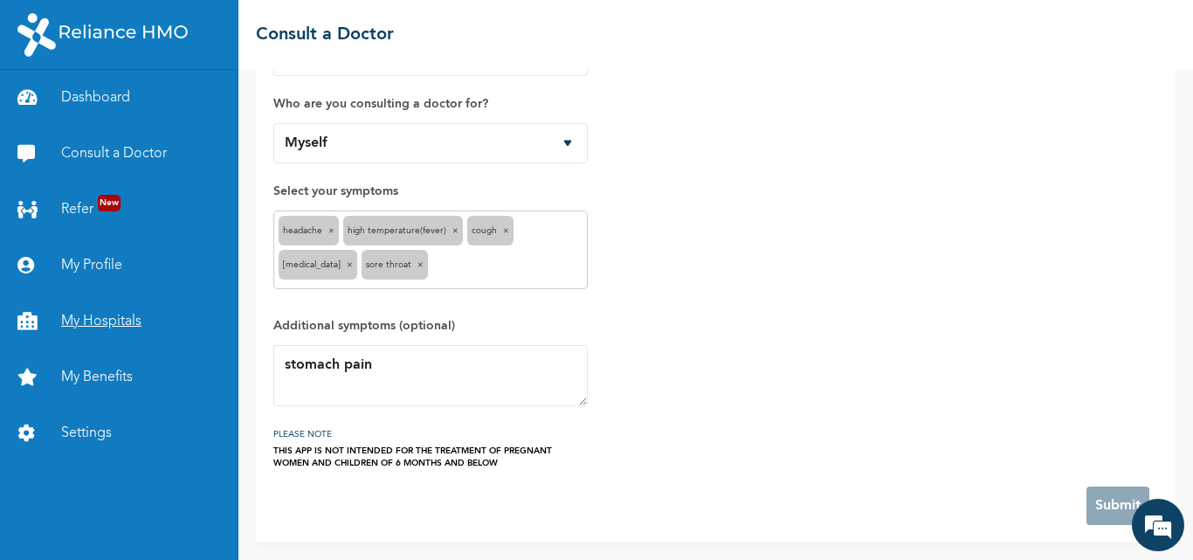
click at [137, 325] on link "My Hospitals" at bounding box center [119, 321] width 238 height 56
